Goal: Task Accomplishment & Management: Use online tool/utility

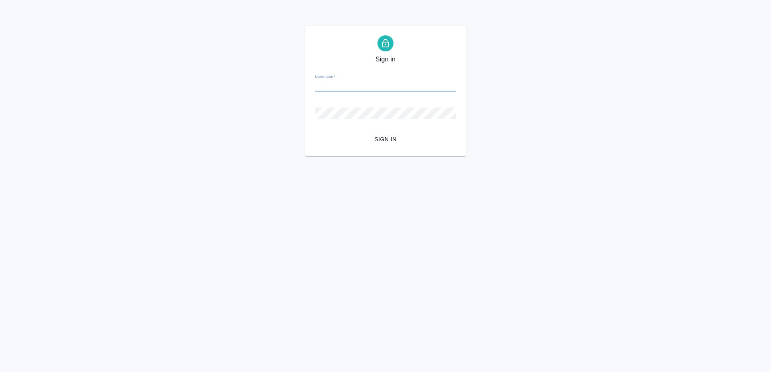
click at [353, 84] on input "Username   *" at bounding box center [385, 85] width 141 height 11
type input "[PERSON_NAME][EMAIL_ADDRESS][DOMAIN_NAME]"
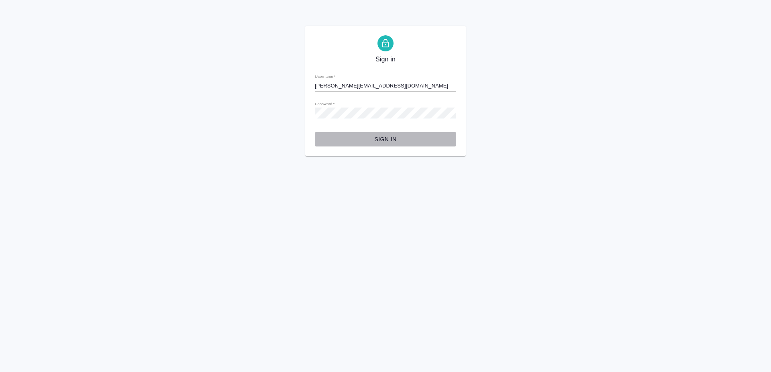
click at [396, 138] on span "Sign in" at bounding box center [385, 139] width 128 height 10
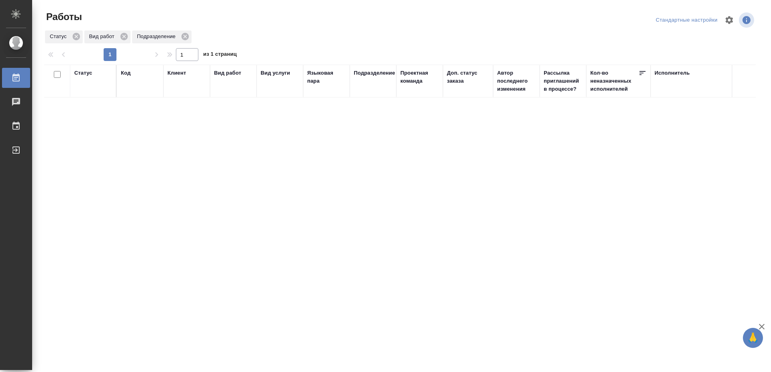
click at [338, 149] on div "Статус Код Клиент Вид работ Вид услуги Языковая пара Подразделение Проектная ко…" at bounding box center [399, 209] width 711 height 289
